Goal: Transaction & Acquisition: Book appointment/travel/reservation

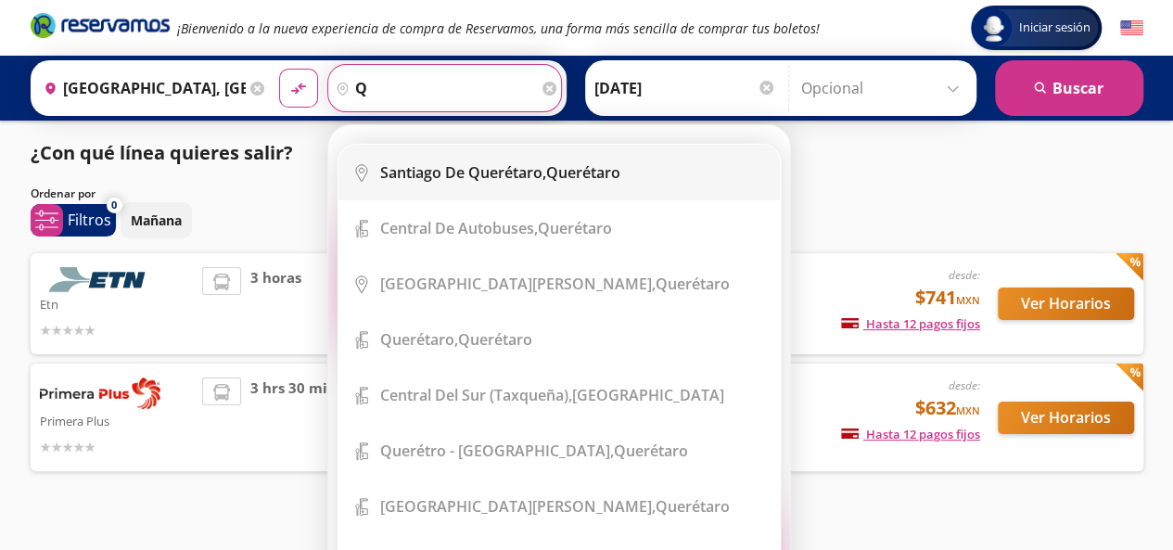
click at [466, 174] on b "Santiago de Querétaro," at bounding box center [463, 172] width 166 height 20
type input "[PERSON_NAME] de Querétaro, [GEOGRAPHIC_DATA]"
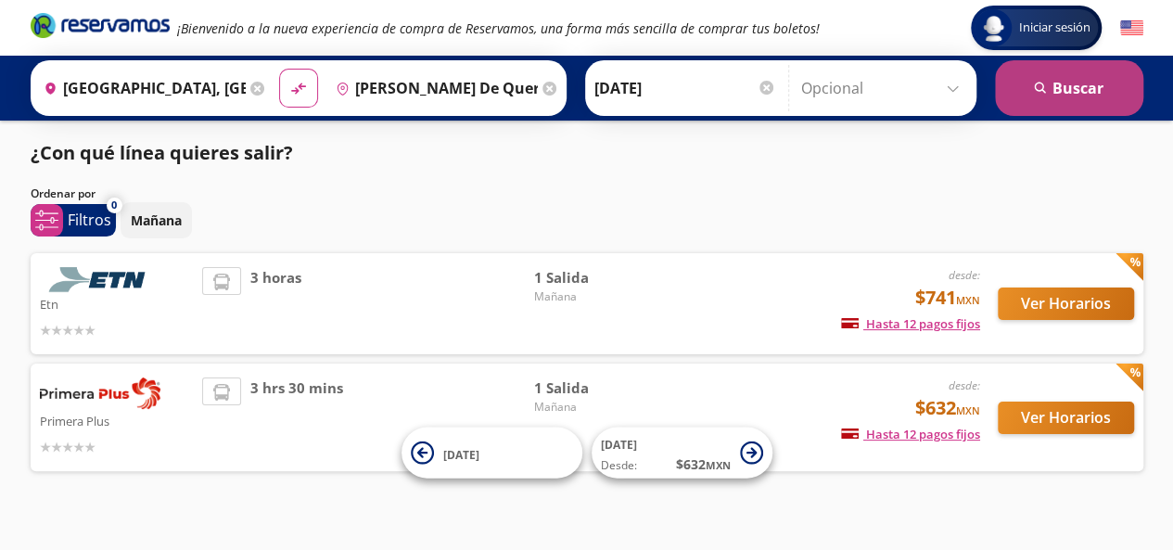
click at [1012, 94] on button "search [GEOGRAPHIC_DATA]" at bounding box center [1069, 88] width 148 height 56
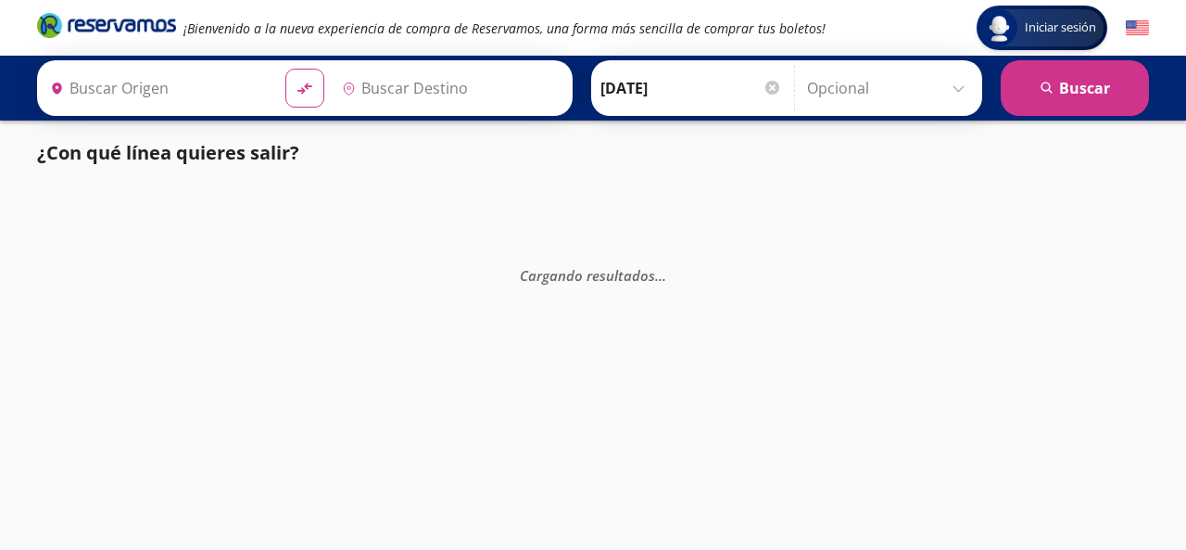
type input "[GEOGRAPHIC_DATA], [GEOGRAPHIC_DATA]"
type input "[PERSON_NAME] de Querétaro, [GEOGRAPHIC_DATA]"
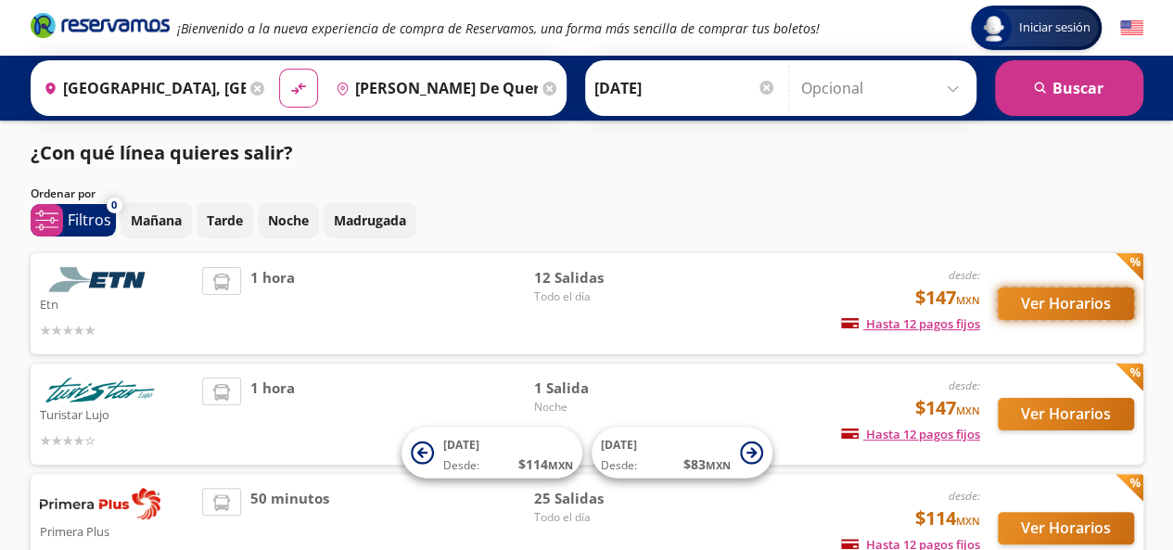
click at [1038, 302] on button "Ver Horarios" at bounding box center [1065, 303] width 136 height 32
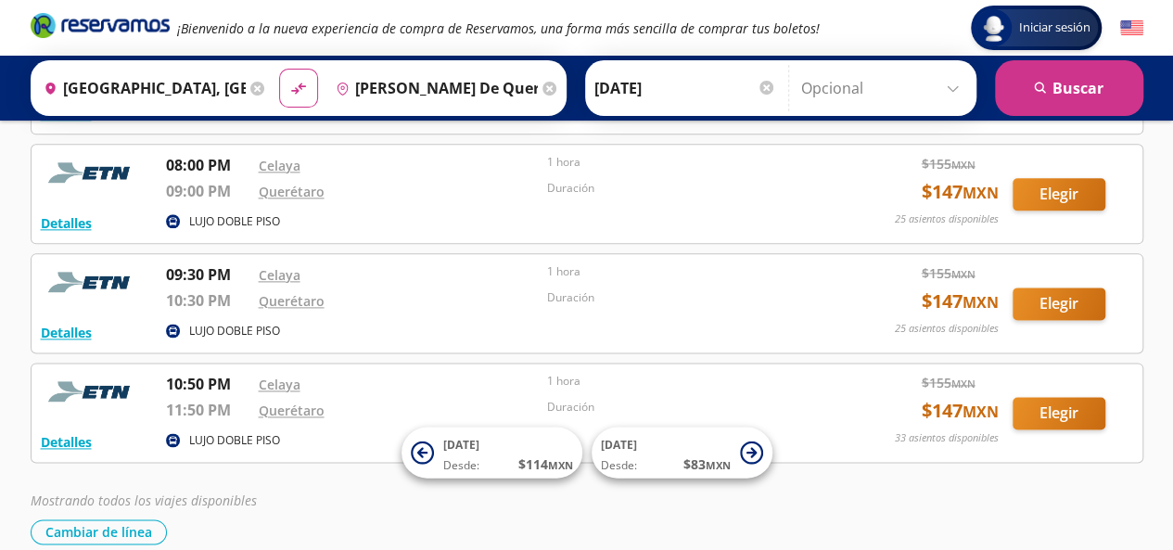
scroll to position [1140, 0]
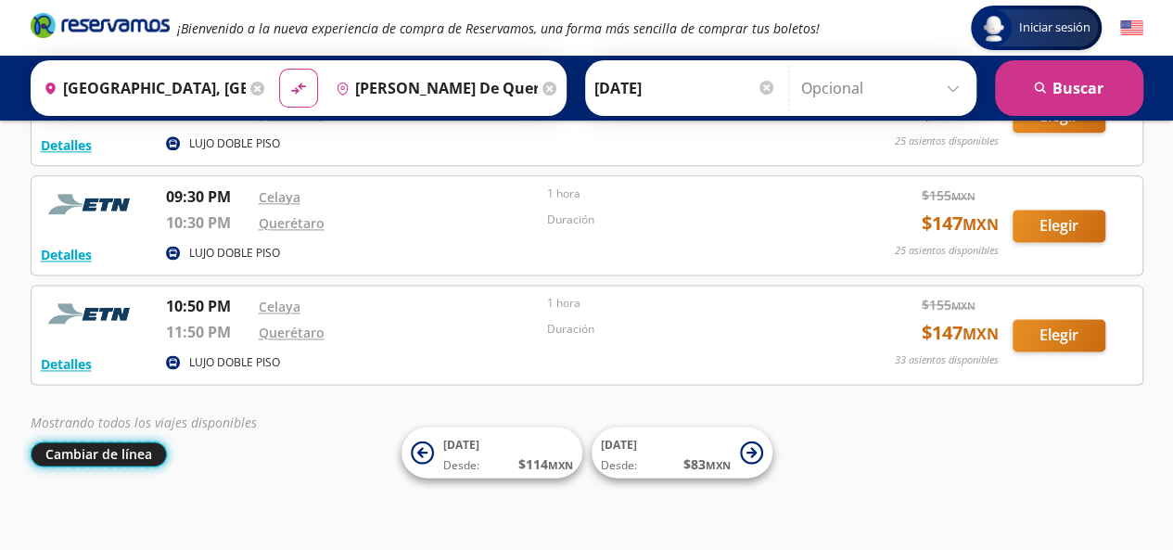
click at [87, 441] on button "Cambiar de línea" at bounding box center [99, 453] width 136 height 25
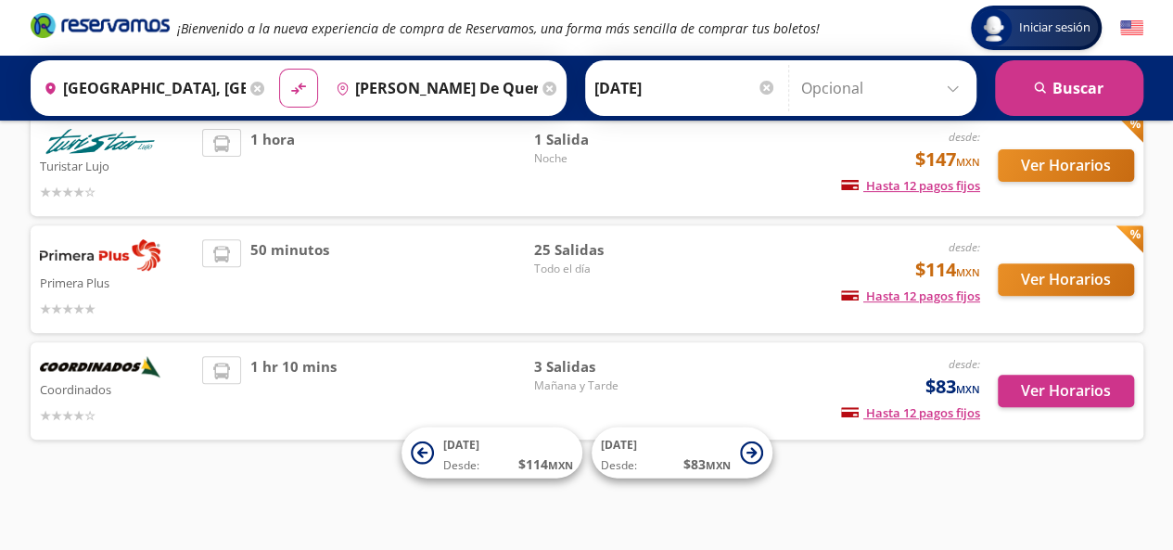
scroll to position [247, 0]
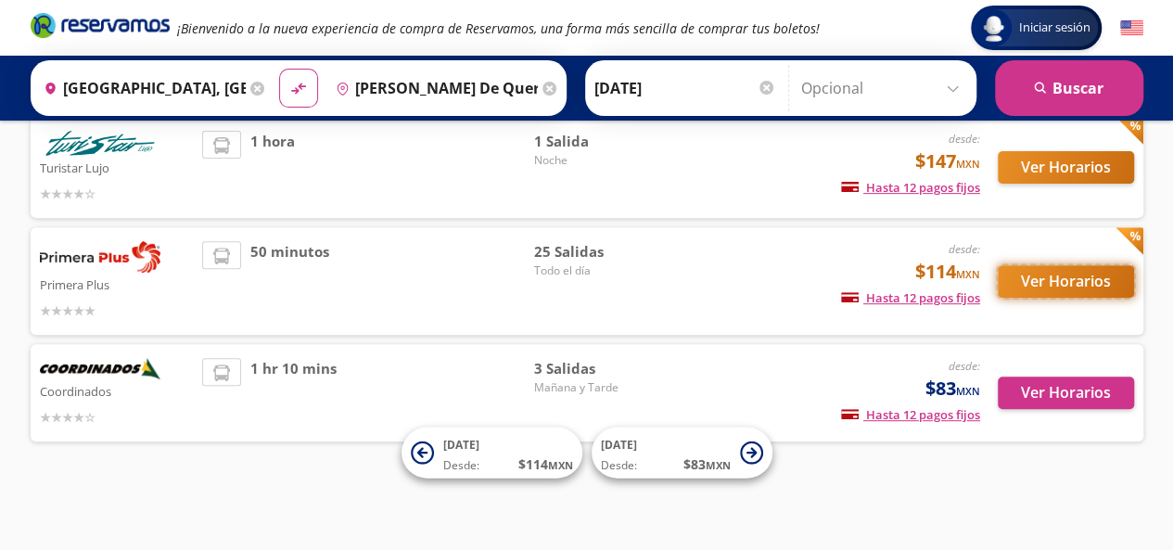
click at [1018, 273] on button "Ver Horarios" at bounding box center [1065, 281] width 136 height 32
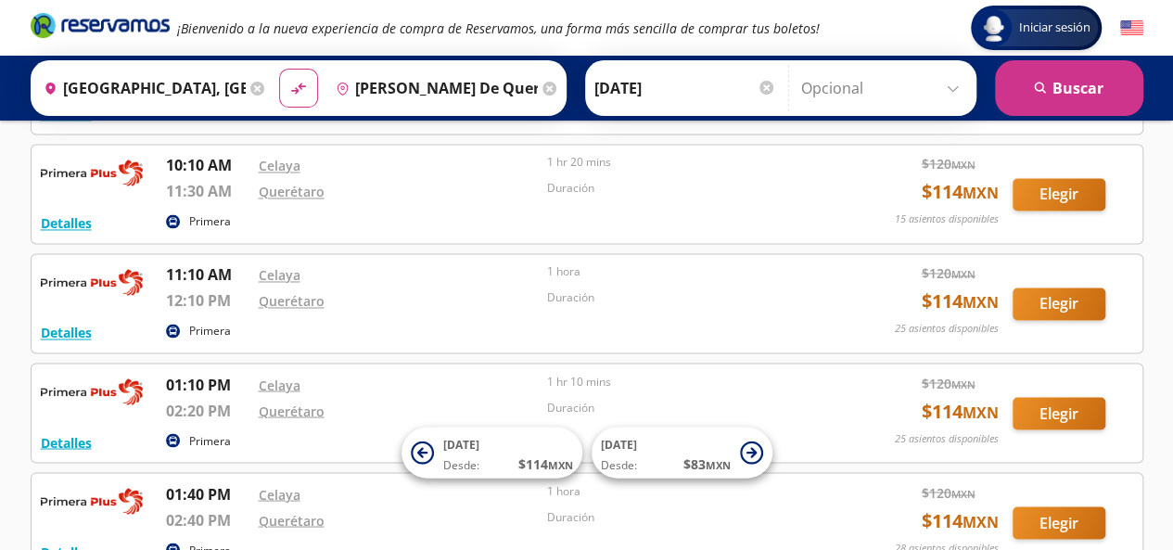
scroll to position [1298, 0]
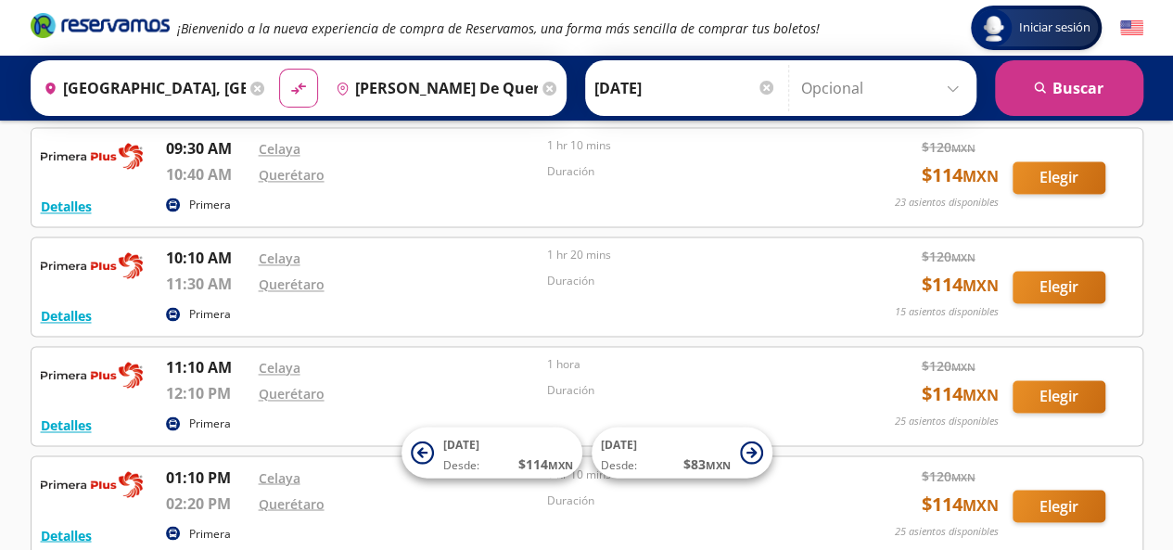
click at [484, 86] on input "[PERSON_NAME] de Querétaro, [GEOGRAPHIC_DATA]" at bounding box center [432, 88] width 209 height 46
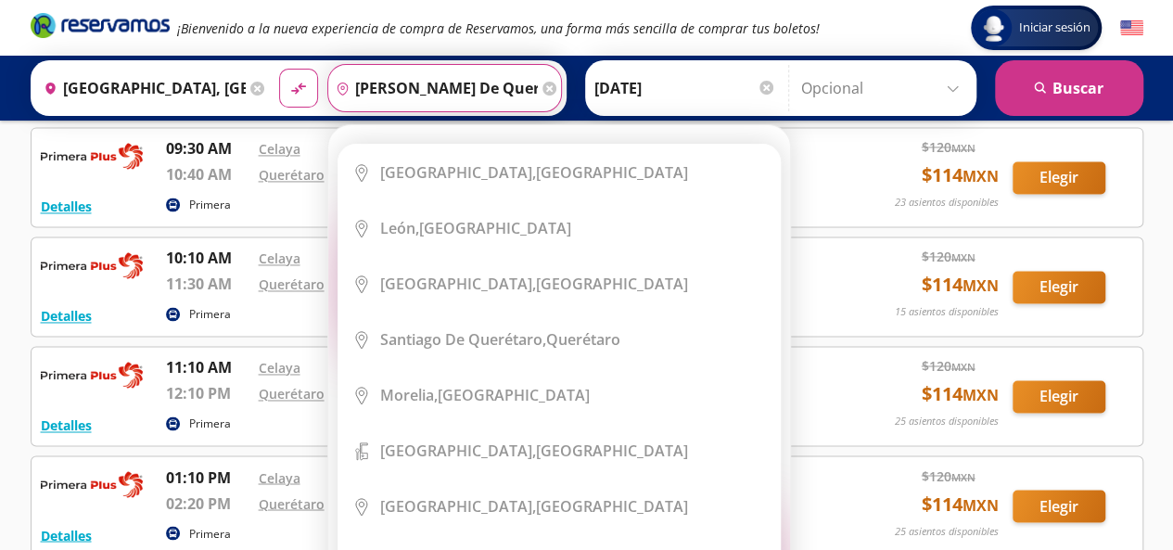
click at [484, 86] on input "[PERSON_NAME] de Querétaro, [GEOGRAPHIC_DATA]" at bounding box center [432, 88] width 209 height 46
click at [857, 171] on div "Detalles Primera 09:30 AM [PERSON_NAME] 10:40 AM Querétaro 1 hr 10 mins Duració…" at bounding box center [587, 177] width 1092 height 80
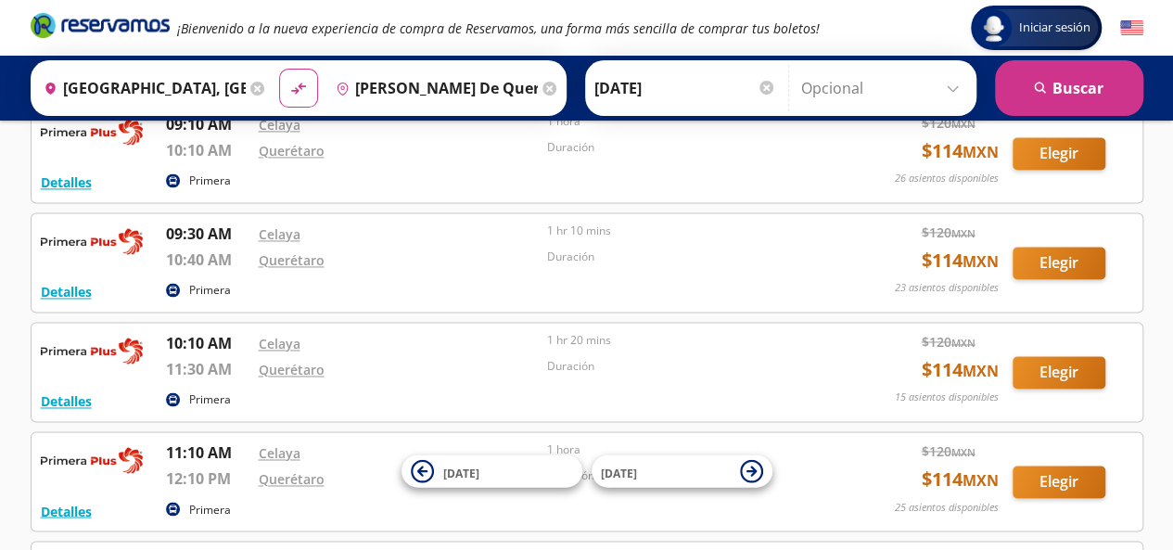
scroll to position [1298, 0]
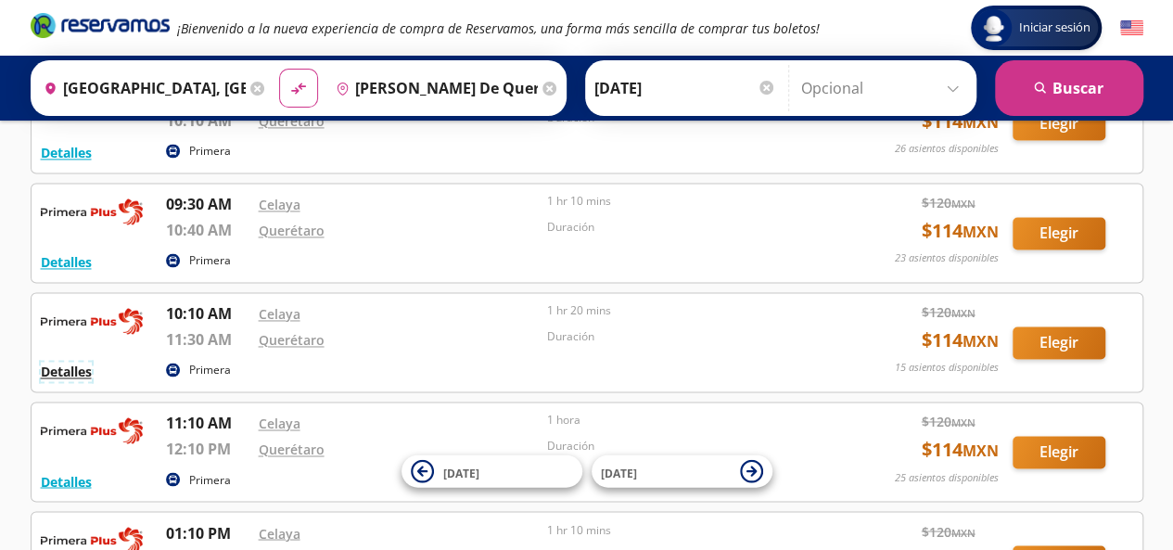
click at [64, 367] on button "Detalles" at bounding box center [66, 370] width 51 height 19
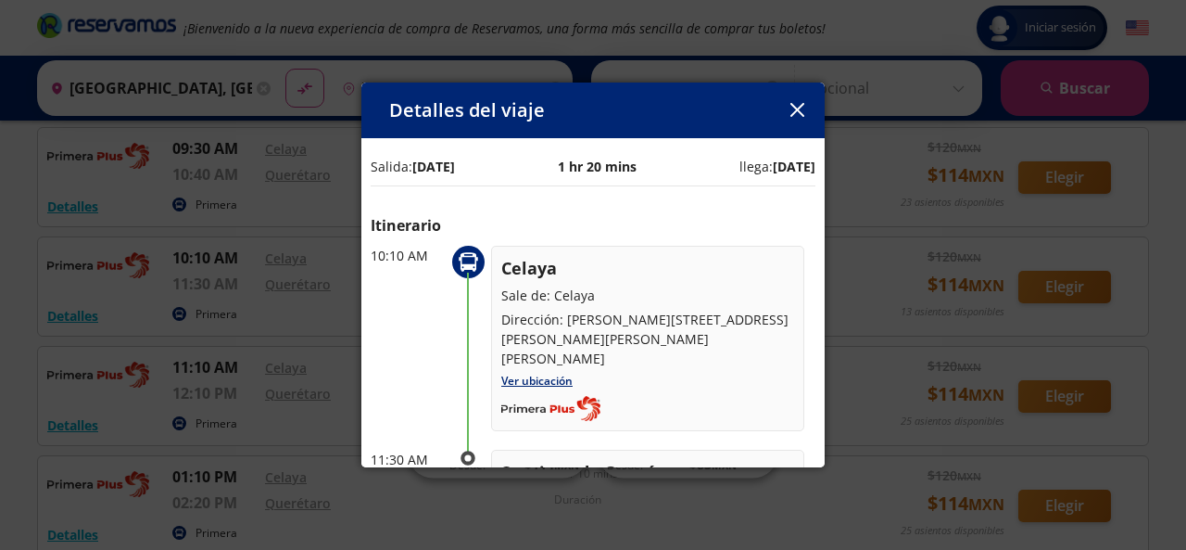
click at [797, 114] on icon "button" at bounding box center [798, 110] width 14 height 14
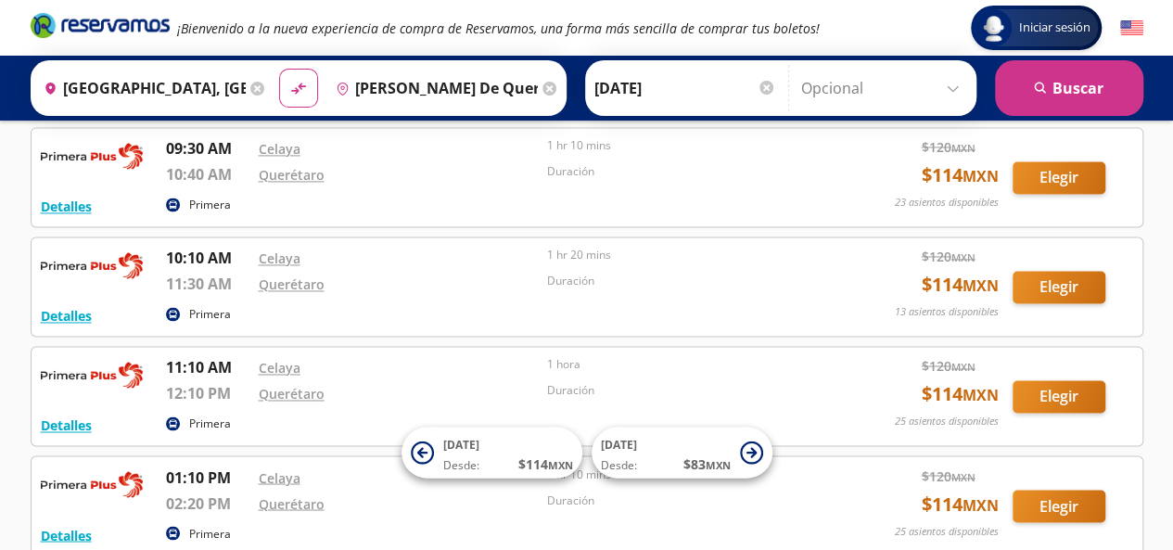
click at [254, 89] on icon at bounding box center [257, 89] width 14 height 14
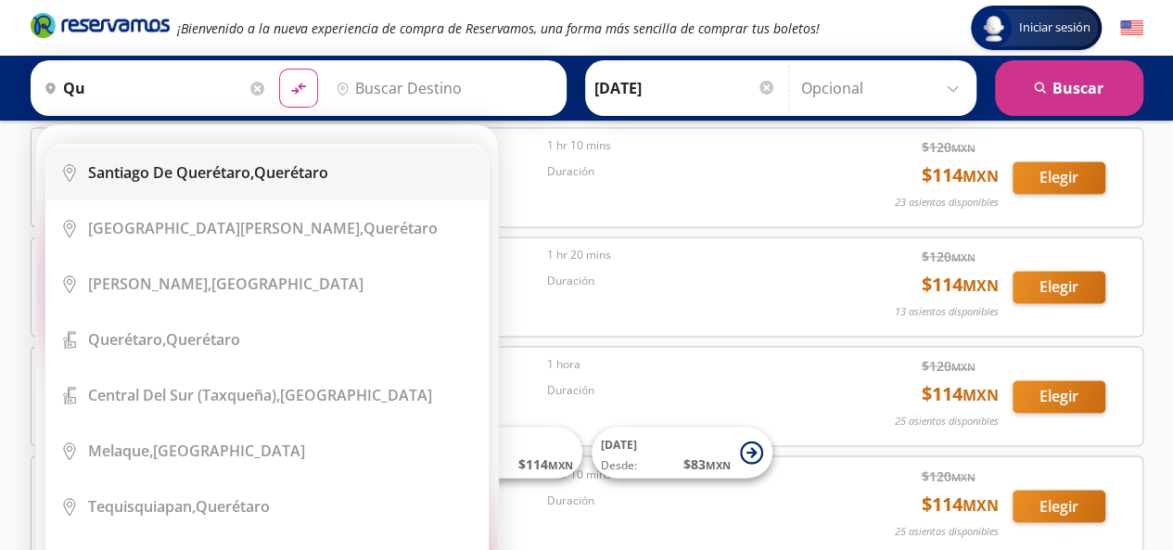
click at [221, 166] on b "Santiago de Querétaro," at bounding box center [171, 172] width 166 height 20
type input "[PERSON_NAME] de Querétaro, [GEOGRAPHIC_DATA]"
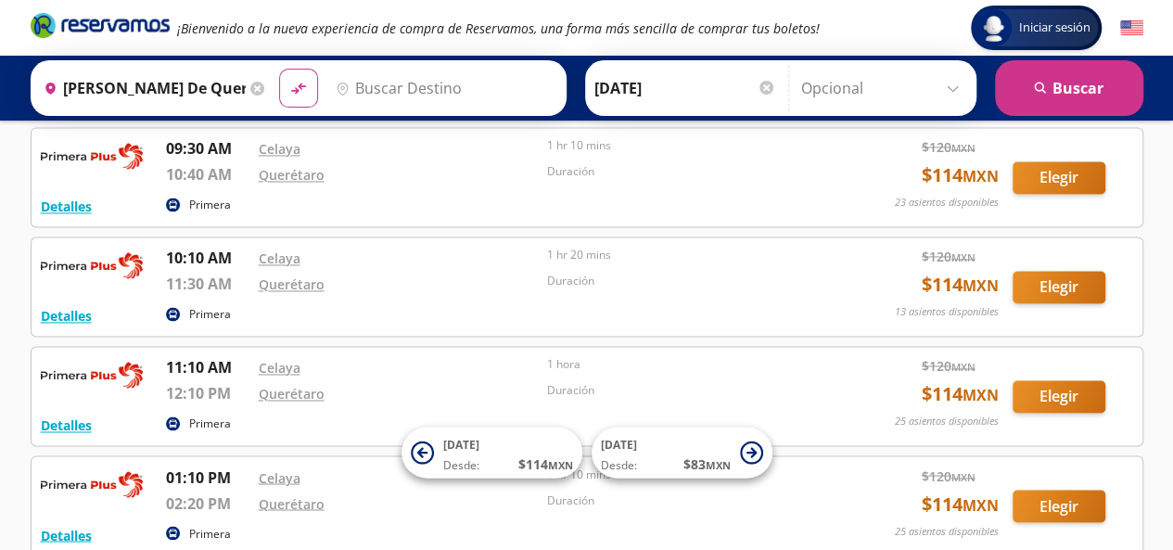
click at [460, 82] on input "Destino" at bounding box center [442, 88] width 228 height 46
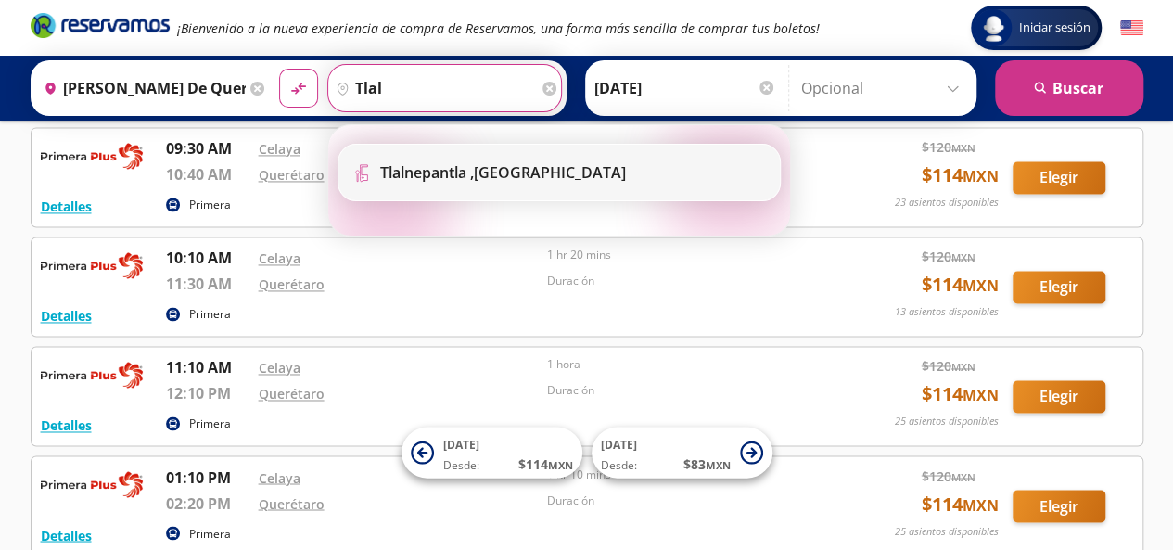
click at [543, 179] on div "Tlalnepantla , Distrito Federal" at bounding box center [503, 172] width 246 height 20
type input "Tlalnepantla , Distrito Federal"
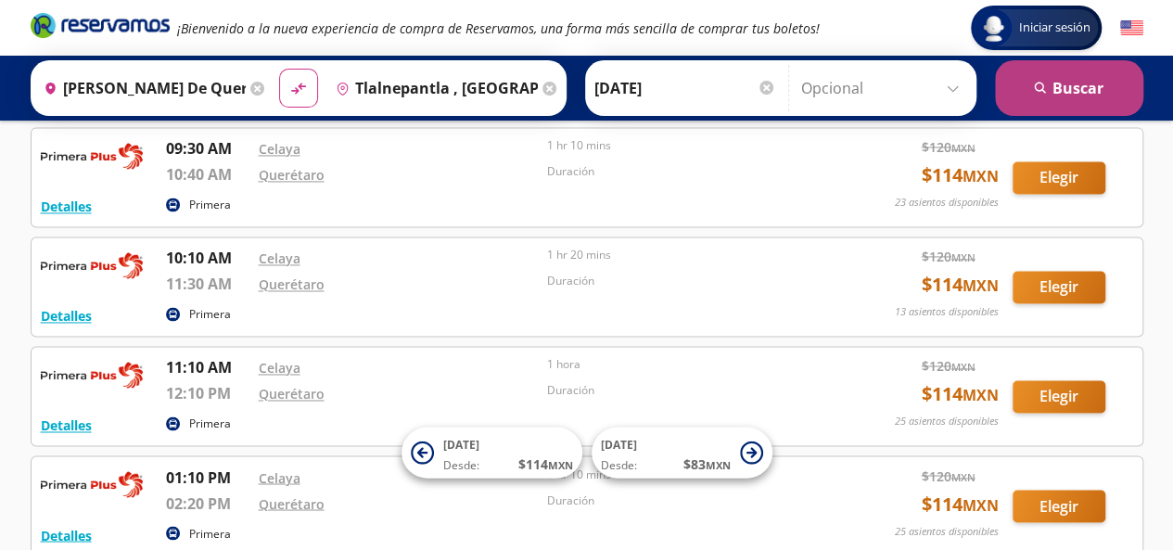
click at [1030, 101] on button "search [GEOGRAPHIC_DATA]" at bounding box center [1069, 88] width 148 height 56
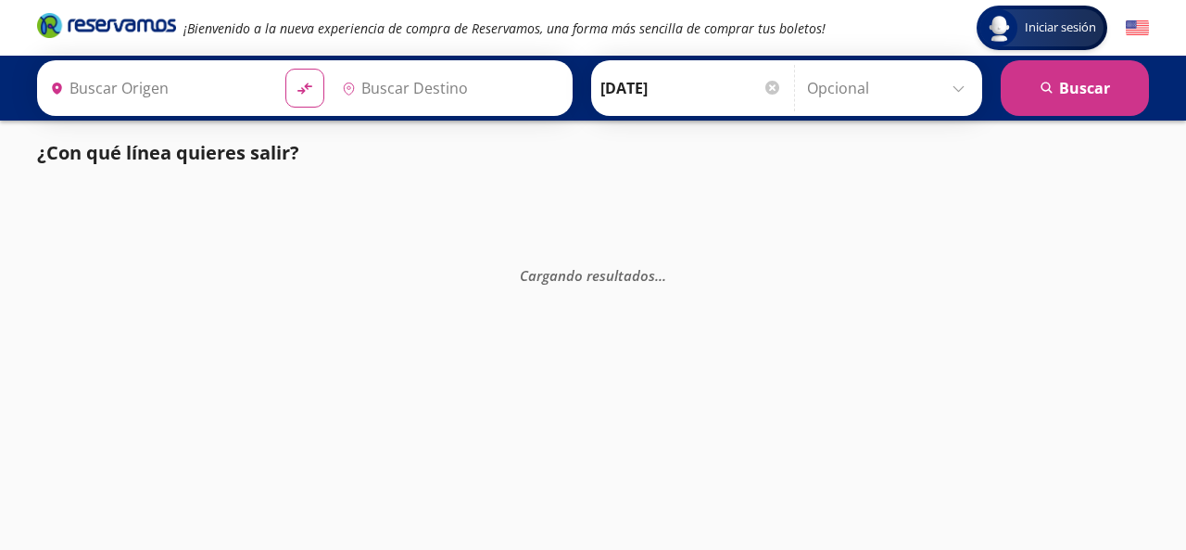
type input "[PERSON_NAME] de Querétaro, [GEOGRAPHIC_DATA]"
type input "Tlalnepantla , Distrito Federal"
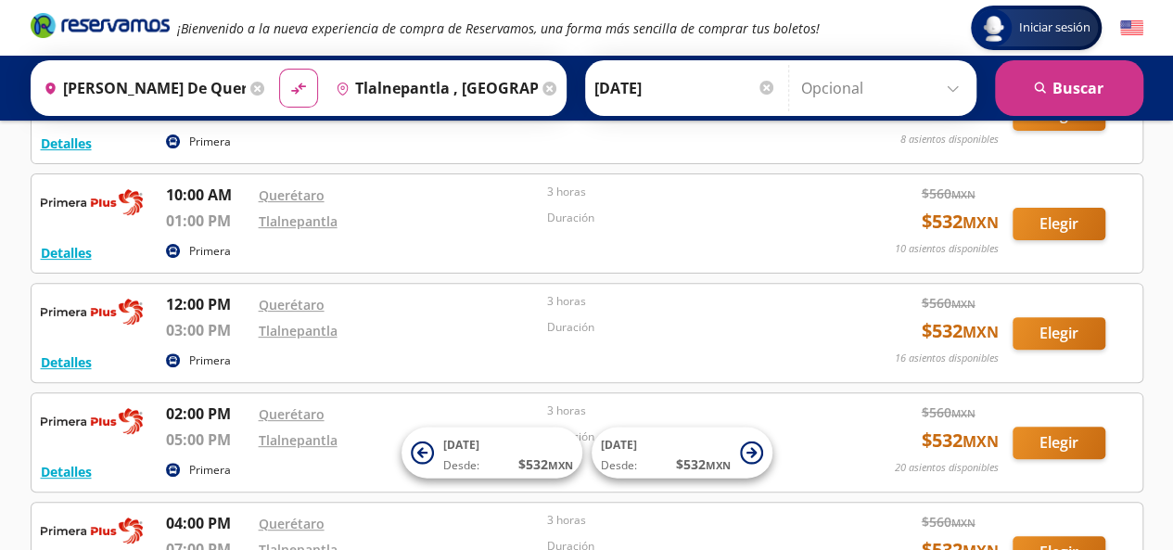
scroll to position [185, 0]
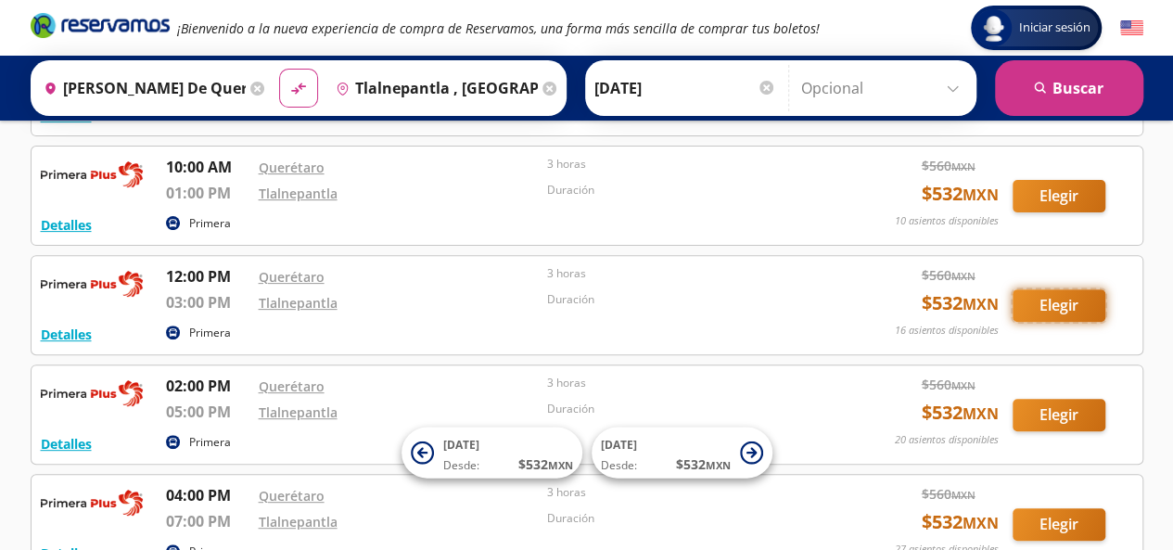
click at [1029, 308] on button "Elegir" at bounding box center [1058, 305] width 93 height 32
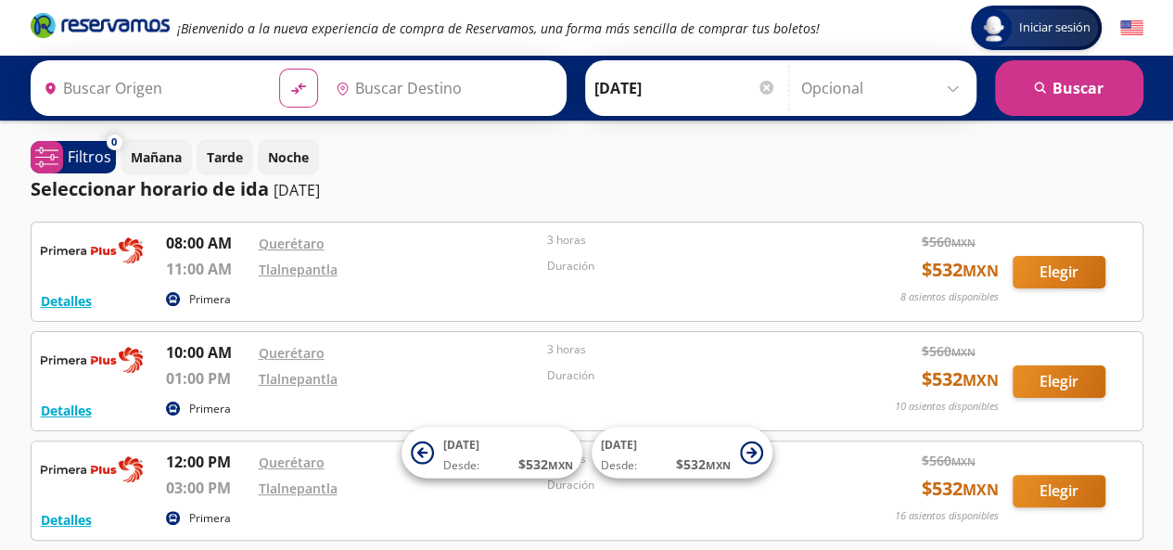
type input "[PERSON_NAME] de Querétaro, [GEOGRAPHIC_DATA]"
type input "Tlalnepantla , Distrito Federal"
